Goal: Use online tool/utility: Utilize a website feature to perform a specific function

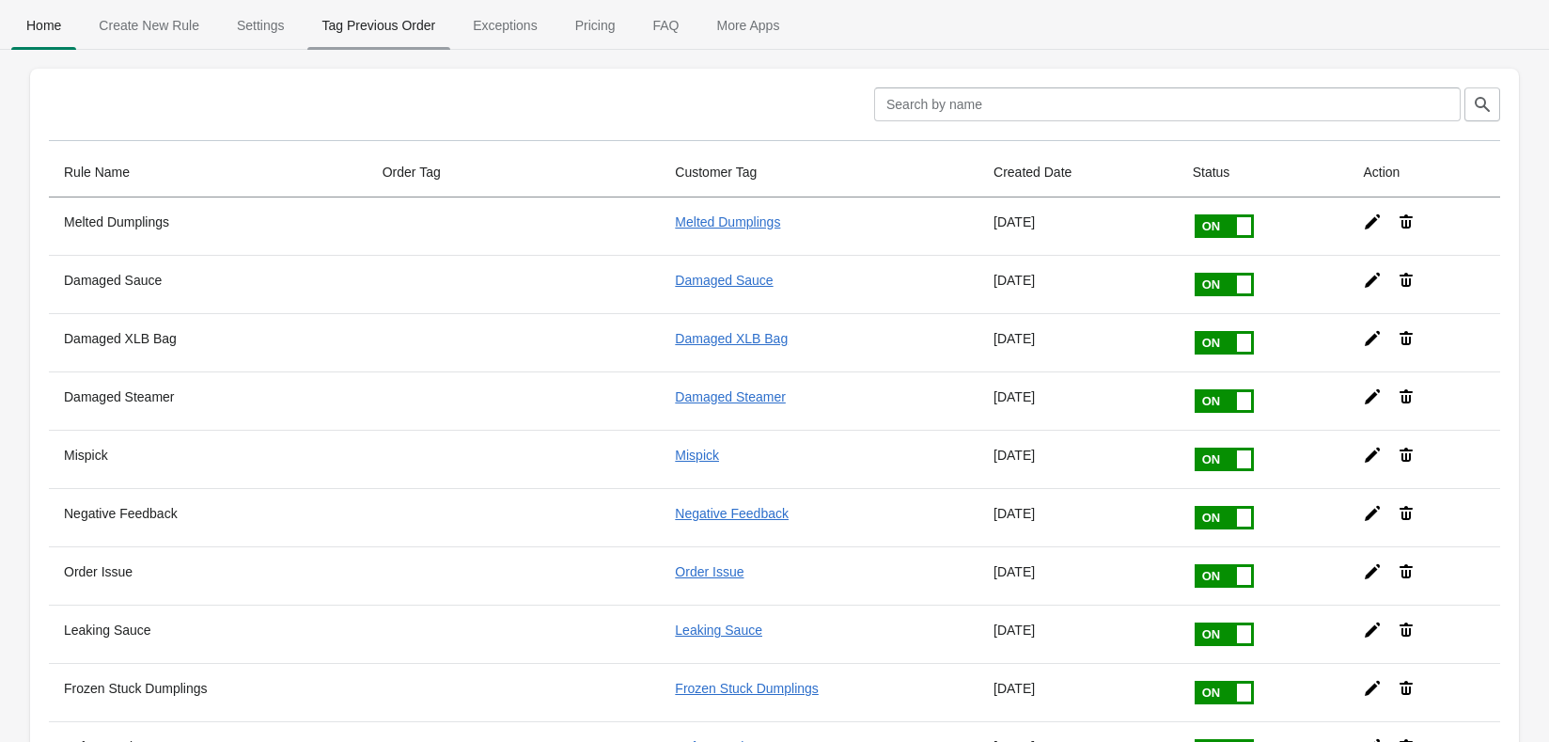
click at [361, 31] on span "Tag Previous Order" at bounding box center [379, 25] width 144 height 34
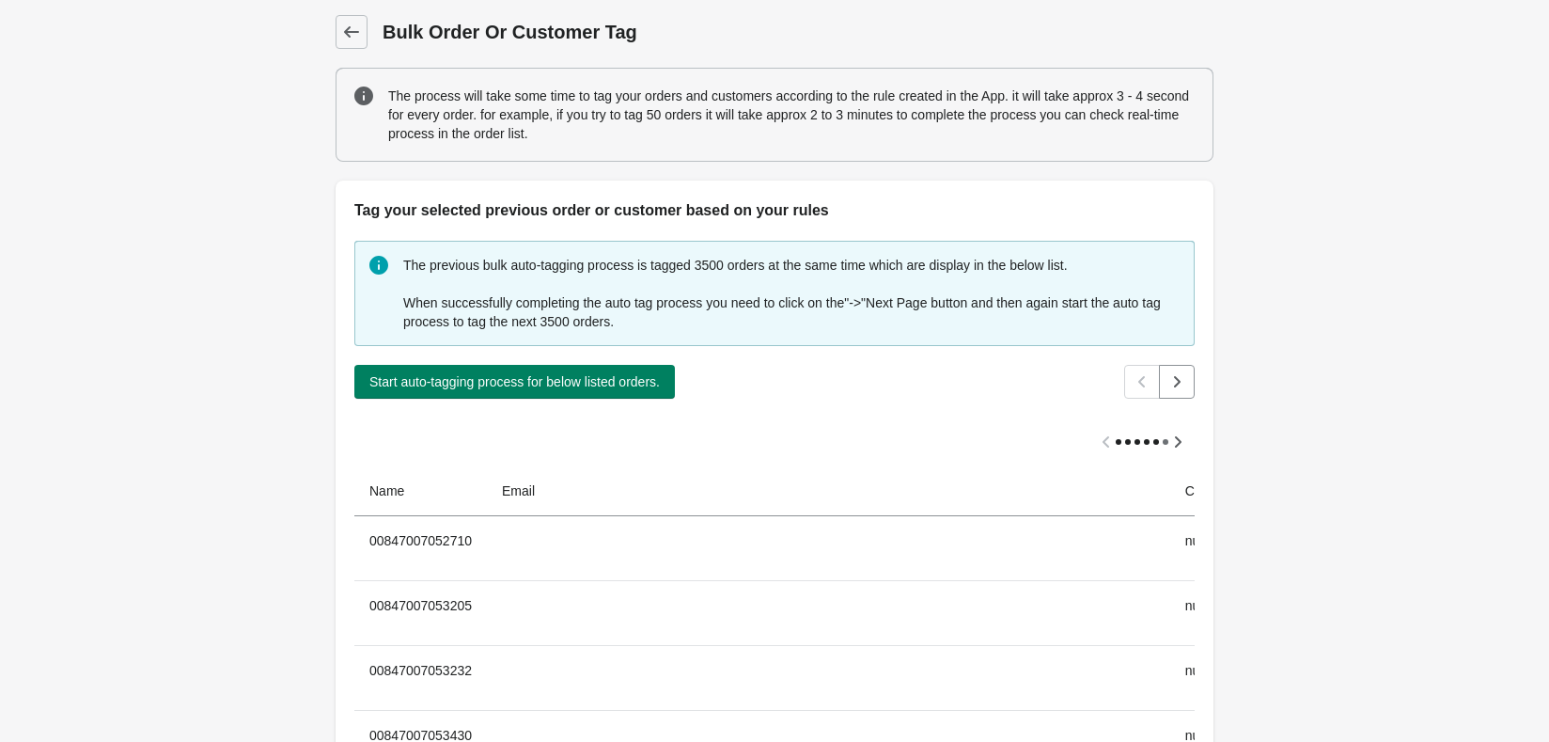
click at [559, 405] on div "The previous bulk auto-tagging process is tagged 3500 orders at the same time w…" at bounding box center [775, 543] width 878 height 643
click at [560, 398] on button "Start auto-tagging process for below listed orders." at bounding box center [514, 382] width 321 height 34
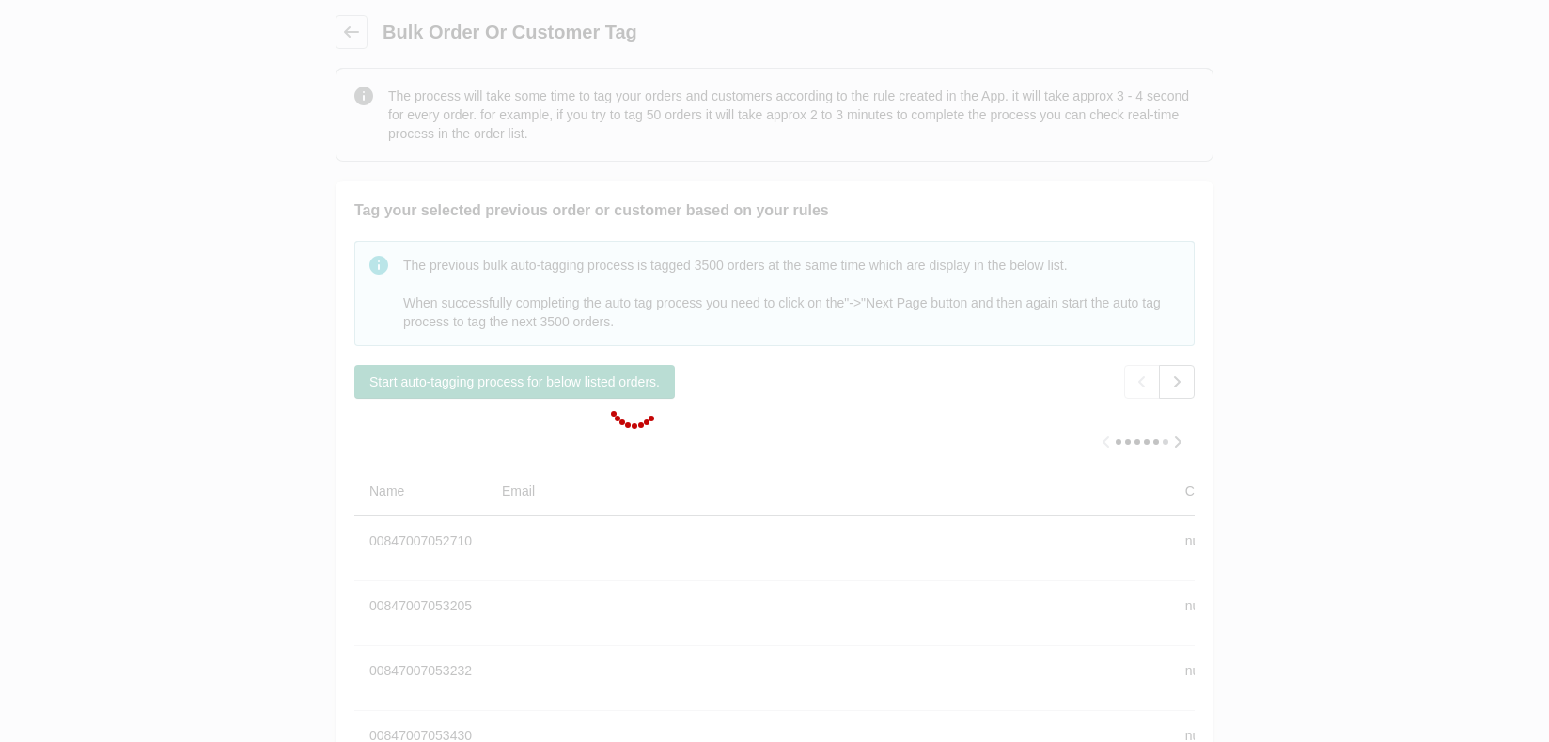
click at [566, 389] on div at bounding box center [774, 371] width 1549 height 742
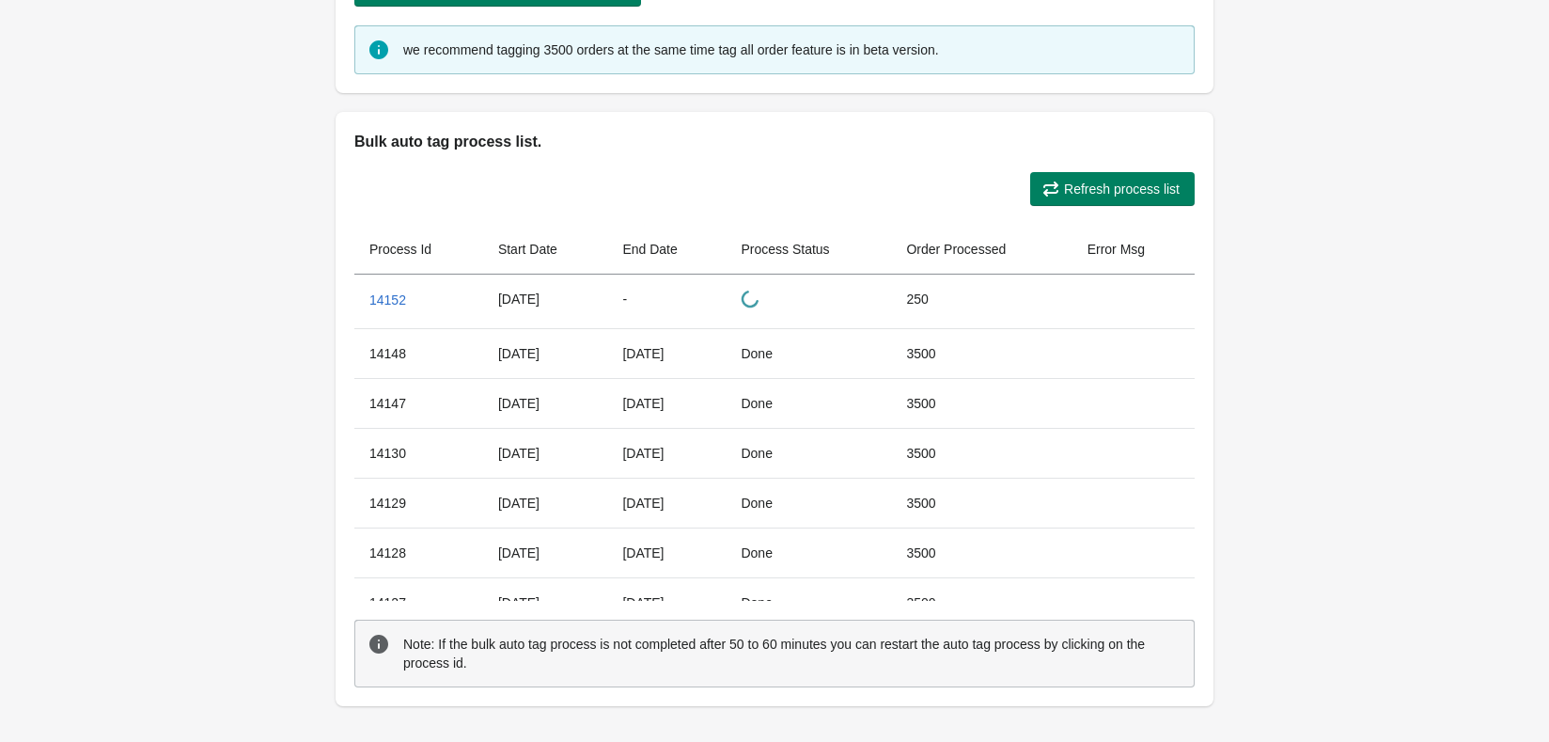
scroll to position [156, 0]
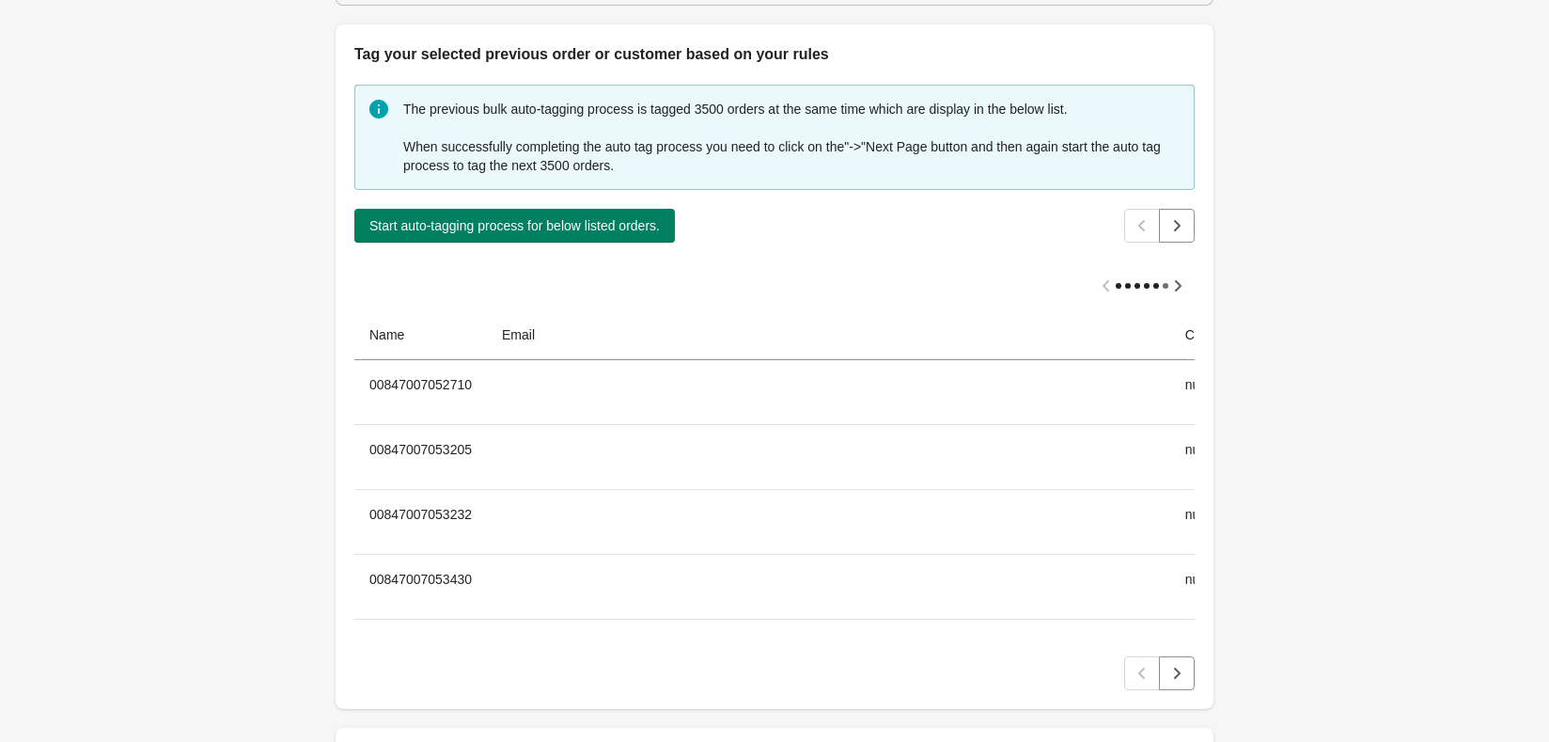
drag, startPoint x: 1171, startPoint y: 228, endPoint x: 1200, endPoint y: 242, distance: 32.4
click at [1171, 228] on icon "Next" at bounding box center [1177, 225] width 19 height 19
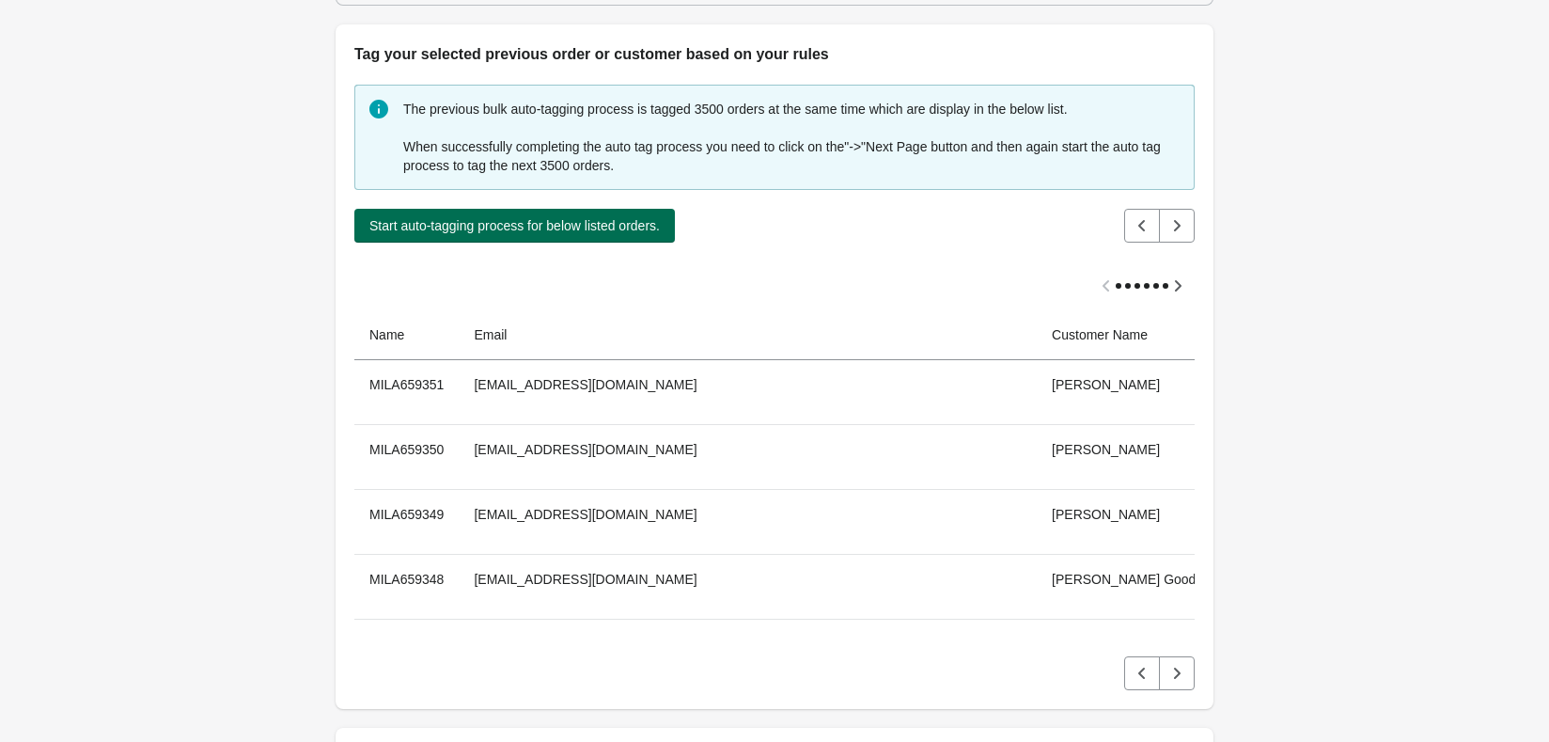
click at [560, 225] on span "Start auto-tagging process for below listed orders." at bounding box center [514, 225] width 290 height 15
